Goal: Task Accomplishment & Management: Use online tool/utility

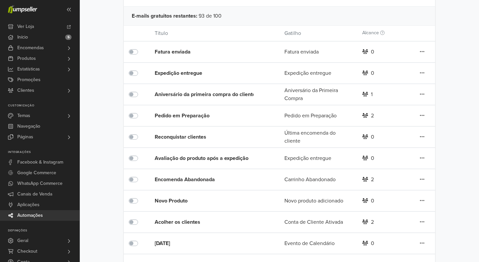
scroll to position [101, 0]
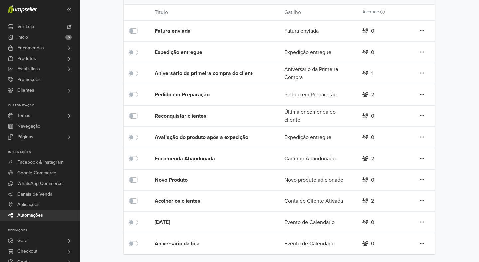
click at [141, 70] on label at bounding box center [141, 70] width 0 height 0
click at [424, 33] on icon at bounding box center [422, 30] width 5 height 5
click at [448, 90] on div "Automações de e-mail Automatize os seus e-mails para enviar conteúdo personaliz…" at bounding box center [279, 99] width 379 height 312
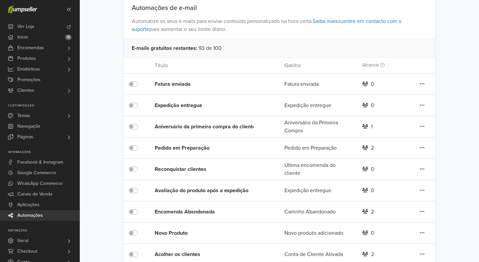
scroll to position [0, 0]
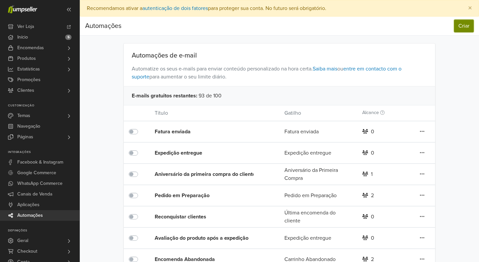
click at [466, 30] on button "Criar" at bounding box center [464, 26] width 20 height 13
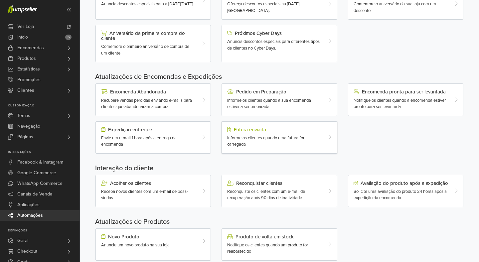
scroll to position [159, 0]
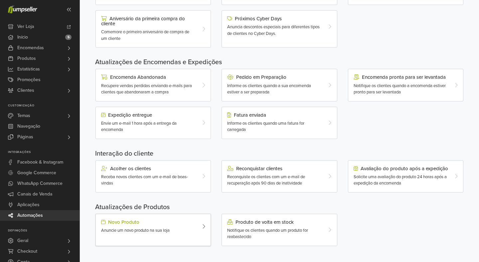
click at [119, 231] on span "Anuncie um novo produto na sua loja" at bounding box center [135, 230] width 69 height 5
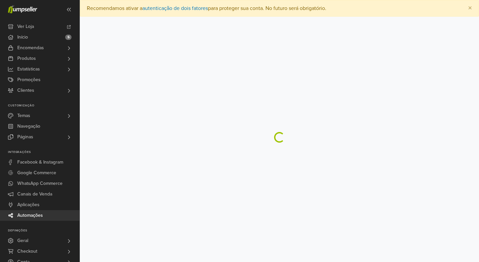
scroll to position [1, 0]
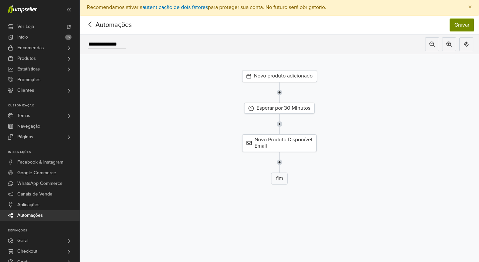
click at [466, 29] on button "Gravar" at bounding box center [462, 25] width 24 height 13
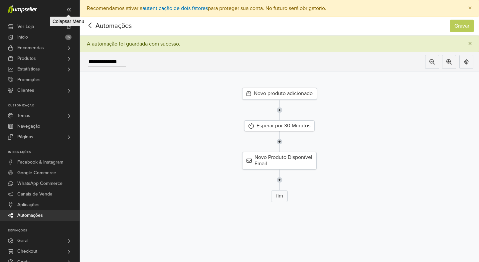
click at [64, 7] on span at bounding box center [69, 9] width 11 height 11
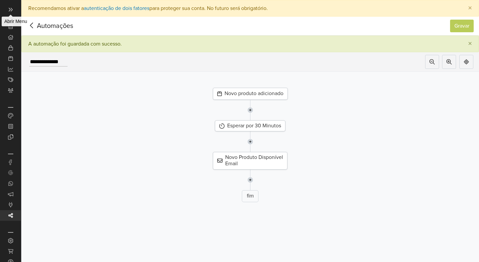
click at [10, 9] on icon at bounding box center [11, 10] width 4 height 4
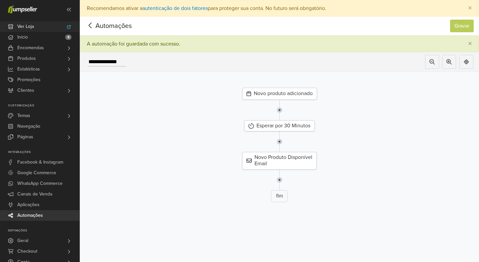
click at [23, 28] on span "Ver Loja" at bounding box center [25, 26] width 17 height 11
drag, startPoint x: 33, startPoint y: 9, endPoint x: 14, endPoint y: 8, distance: 19.3
click at [33, 9] on icon at bounding box center [22, 9] width 29 height 8
drag, startPoint x: 13, startPoint y: 8, endPoint x: 9, endPoint y: 12, distance: 5.7
click at [13, 8] on icon at bounding box center [22, 9] width 29 height 8
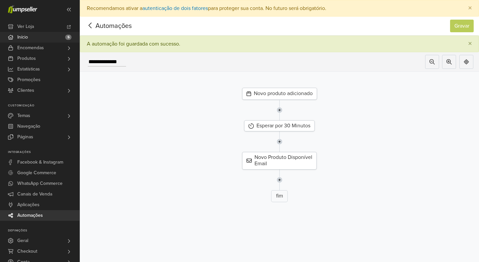
click at [23, 39] on span "Início" at bounding box center [22, 37] width 11 height 11
